Goal: Task Accomplishment & Management: Use online tool/utility

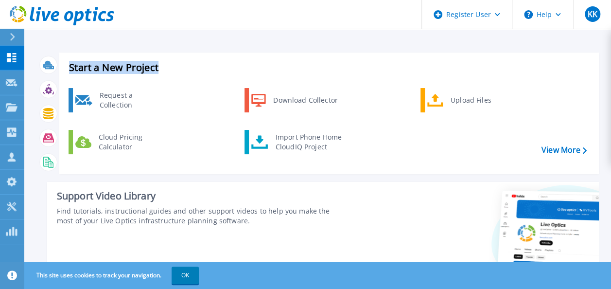
drag, startPoint x: 82, startPoint y: 65, endPoint x: 179, endPoint y: 65, distance: 96.7
click at [179, 65] on div "Start a New Project Request a Collection Download Collector Upload Files Cloud …" at bounding box center [328, 112] width 539 height 121
drag, startPoint x: 179, startPoint y: 65, endPoint x: 112, endPoint y: 57, distance: 67.5
click at [113, 57] on div "Start a New Project Request a Collection Download Collector Upload Files Cloud …" at bounding box center [328, 112] width 539 height 121
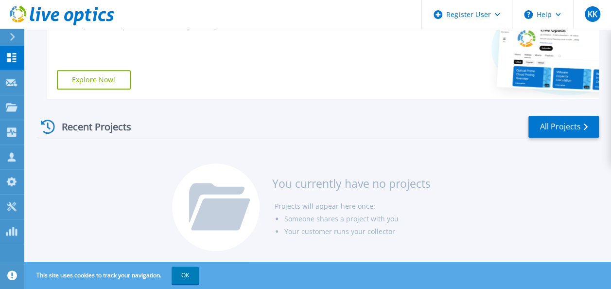
scroll to position [195, 0]
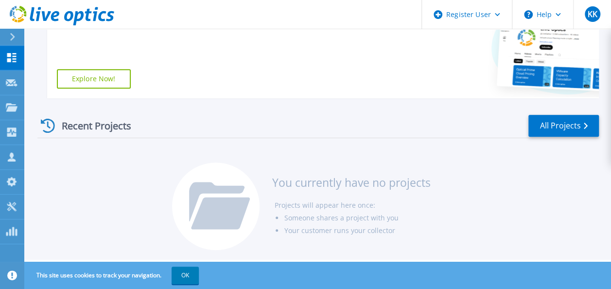
drag, startPoint x: 59, startPoint y: 125, endPoint x: 148, endPoint y: 123, distance: 88.4
click at [148, 123] on div "Recent Projects All Projects" at bounding box center [317, 126] width 561 height 24
click at [113, 154] on div "Recent Projects All Projects You currently have no projects Projects will appea…" at bounding box center [317, 183] width 561 height 154
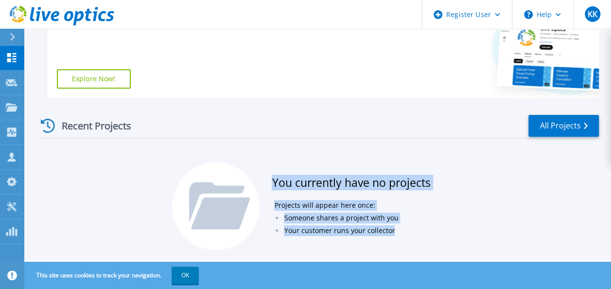
drag, startPoint x: 275, startPoint y: 176, endPoint x: 439, endPoint y: 176, distance: 163.7
click at [439, 176] on div "You currently have no projects Projects will appear here once: Someone shares a…" at bounding box center [317, 210] width 291 height 97
drag, startPoint x: 439, startPoint y: 176, endPoint x: 410, endPoint y: 210, distance: 44.8
click at [410, 210] on li "Projects will appear here once:" at bounding box center [352, 205] width 156 height 13
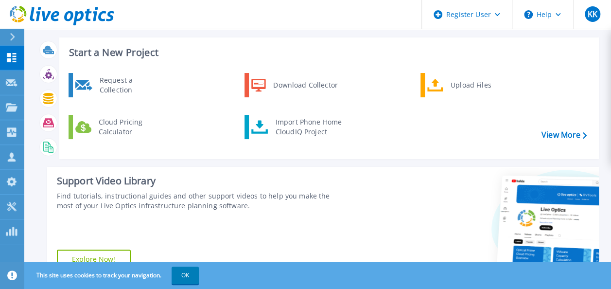
scroll to position [0, 0]
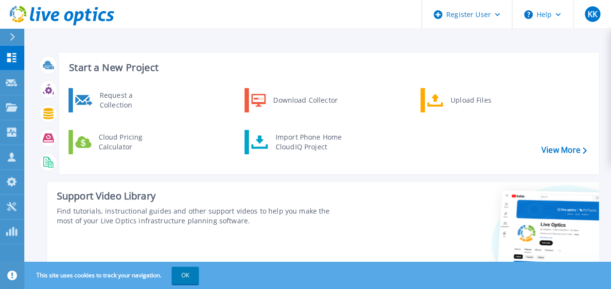
click at [295, 189] on div "Support Video Library Find tutorials, instructional guides and other support vi…" at bounding box center [195, 238] width 296 height 112
